Goal: Task Accomplishment & Management: Manage account settings

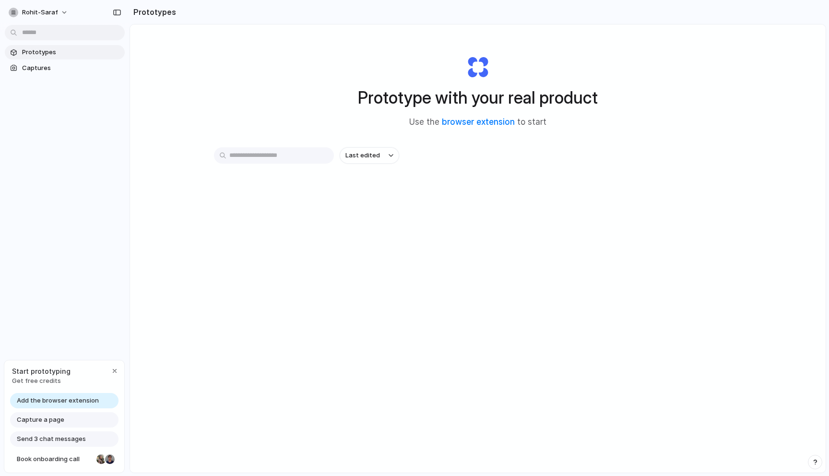
click at [285, 151] on input "text" at bounding box center [274, 155] width 120 height 16
click at [352, 155] on span "Last edited" at bounding box center [363, 156] width 35 height 10
click at [62, 13] on button "rohit-saraf" at bounding box center [39, 12] width 68 height 15
click at [61, 13] on button "rohit-saraf" at bounding box center [39, 12] width 68 height 15
click at [111, 12] on div "Settings Invite members Change theme Sign out" at bounding box center [414, 238] width 829 height 476
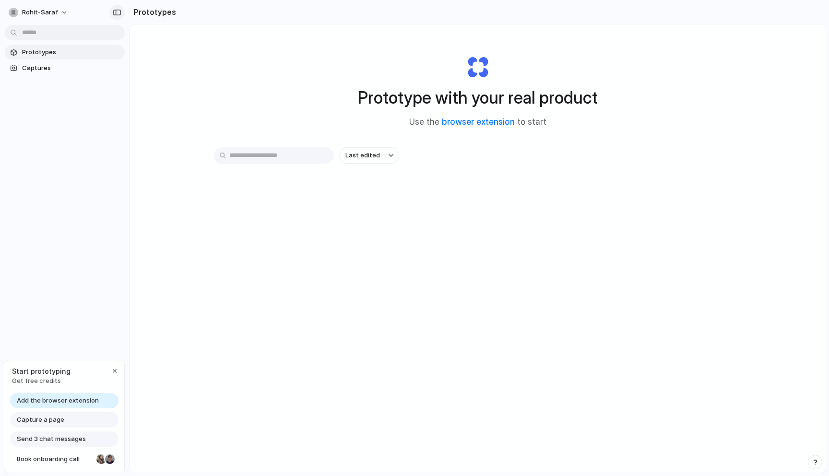
click at [115, 12] on div "button" at bounding box center [117, 12] width 9 height 7
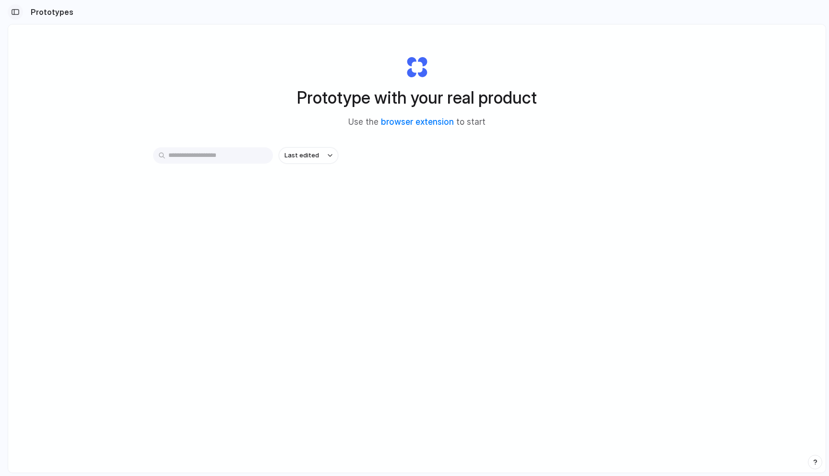
click at [15, 11] on div "button" at bounding box center [15, 12] width 9 height 7
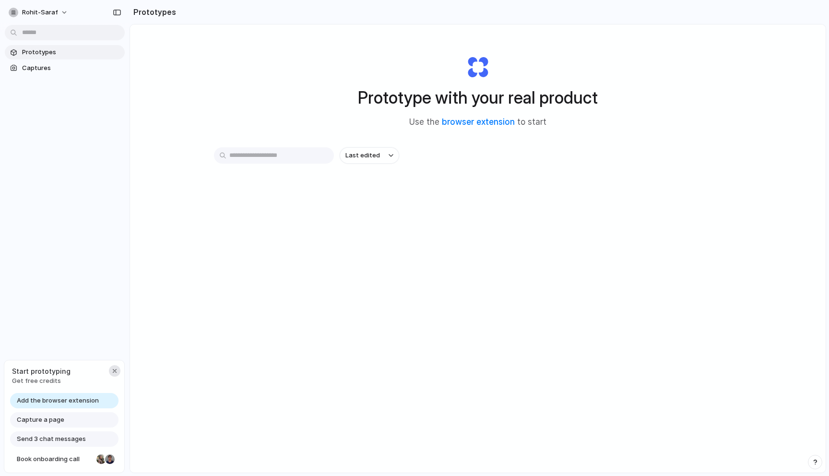
click at [113, 369] on div "button" at bounding box center [115, 371] width 8 height 8
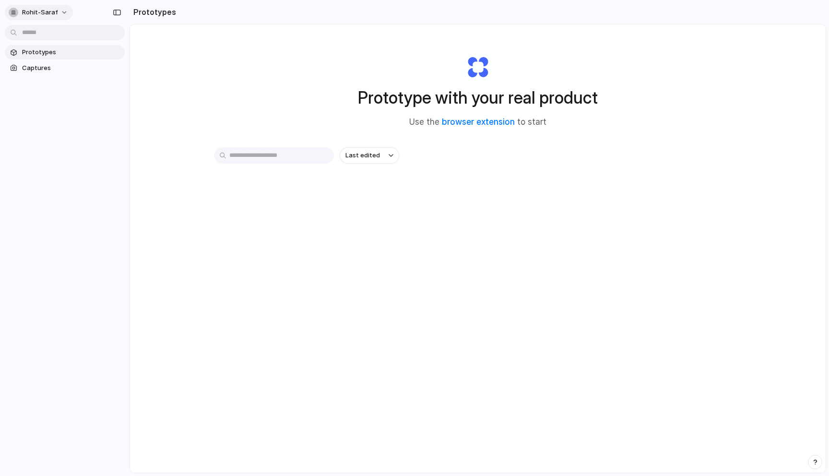
click at [58, 10] on button "rohit-saraf" at bounding box center [39, 12] width 68 height 15
click at [40, 37] on span "Settings" at bounding box center [35, 34] width 26 height 10
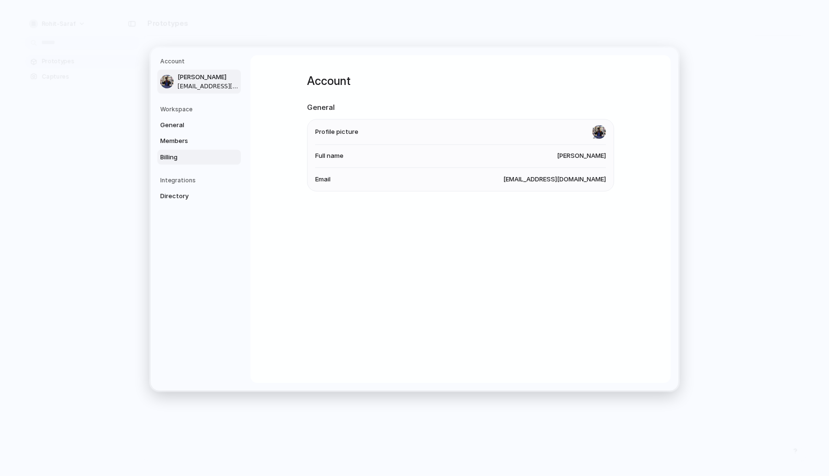
click at [176, 155] on span "Billing" at bounding box center [190, 157] width 61 height 10
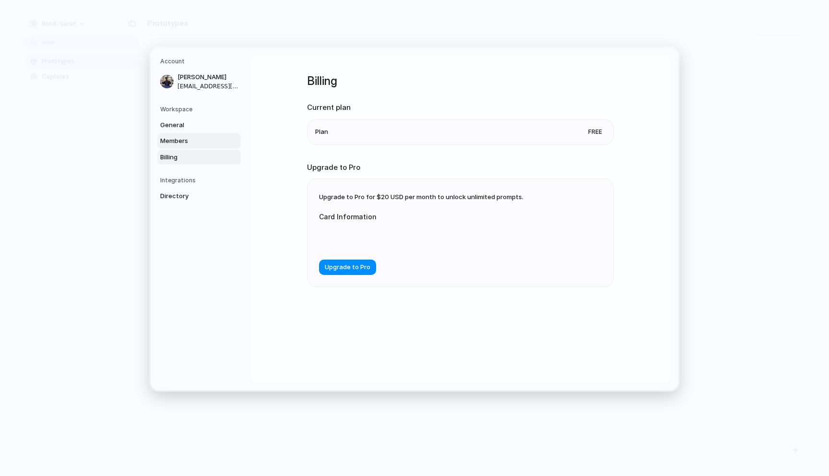
click at [177, 140] on span "Members" at bounding box center [190, 141] width 61 height 10
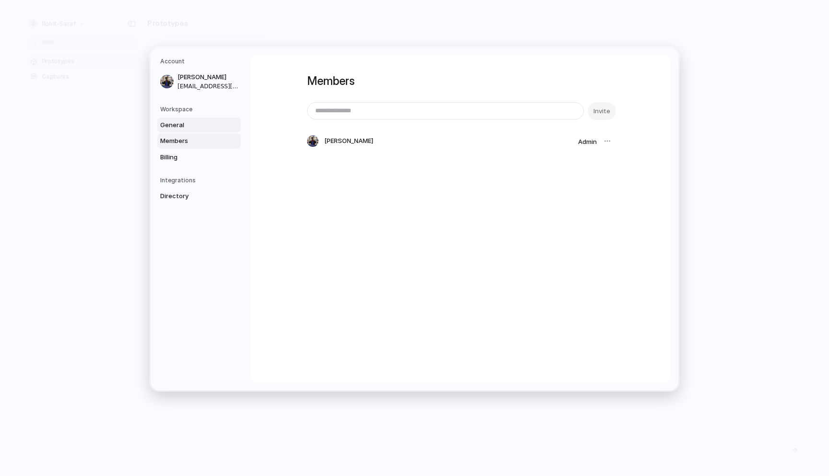
click at [174, 121] on span "General" at bounding box center [190, 125] width 61 height 10
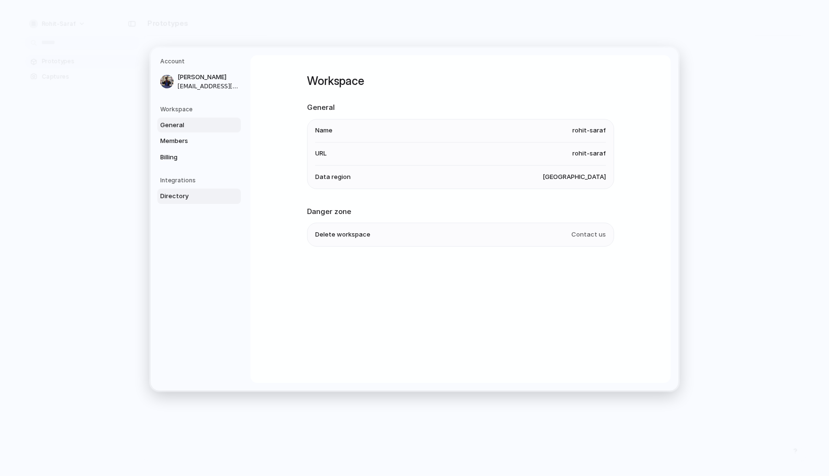
click at [176, 194] on span "Directory" at bounding box center [190, 197] width 61 height 10
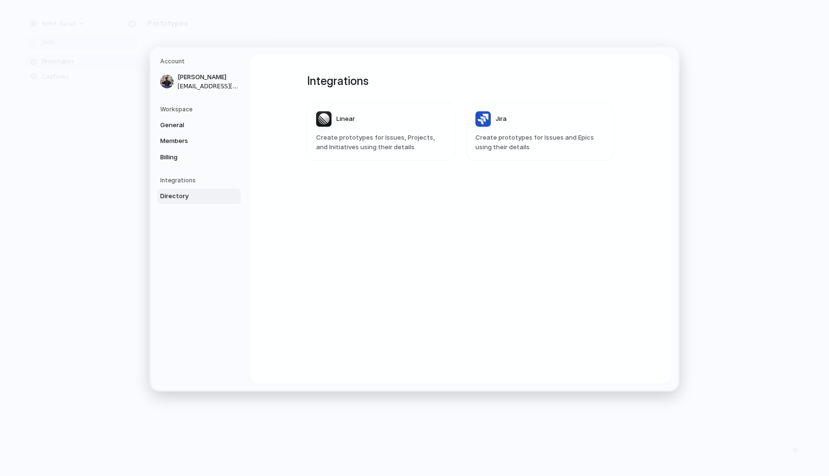
click at [182, 111] on h5 "Workspace" at bounding box center [200, 109] width 81 height 9
